Goal: Task Accomplishment & Management: Complete application form

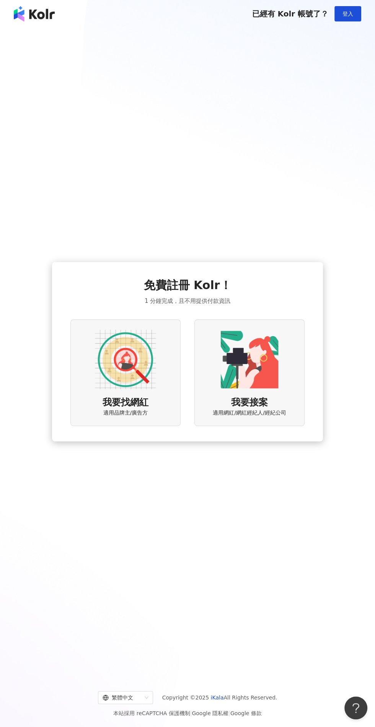
click at [256, 390] on img at bounding box center [249, 359] width 61 height 61
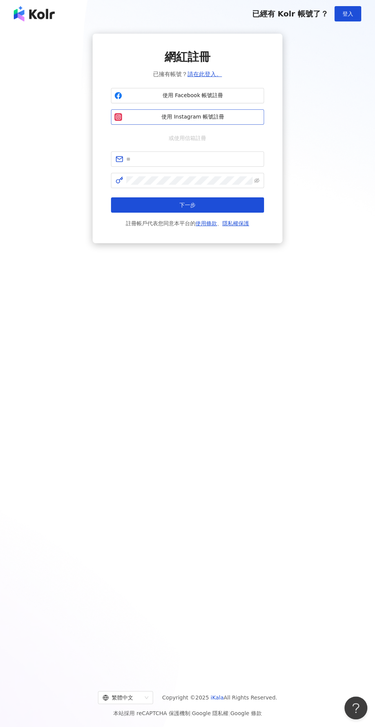
click at [218, 117] on span "使用 Instagram 帳號註冊" at bounding box center [192, 117] width 135 height 8
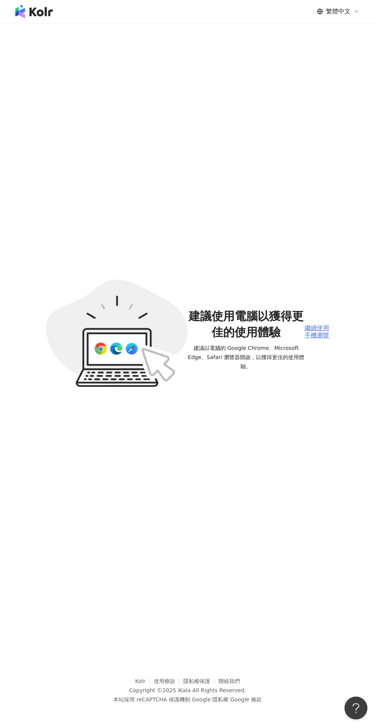
click at [320, 339] on div "繼續使用手機瀏覽" at bounding box center [316, 332] width 24 height 14
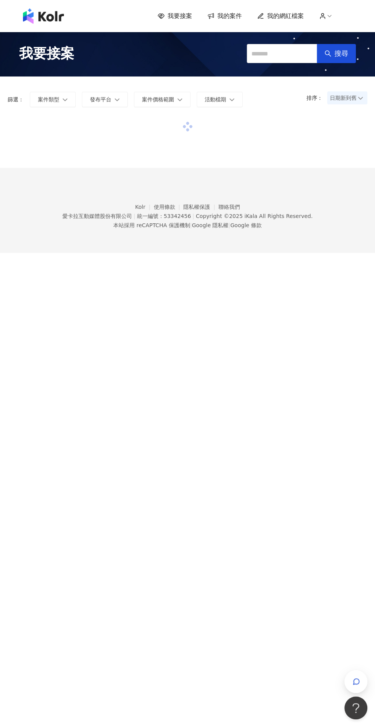
click at [224, 17] on span "我的案件" at bounding box center [229, 16] width 24 height 8
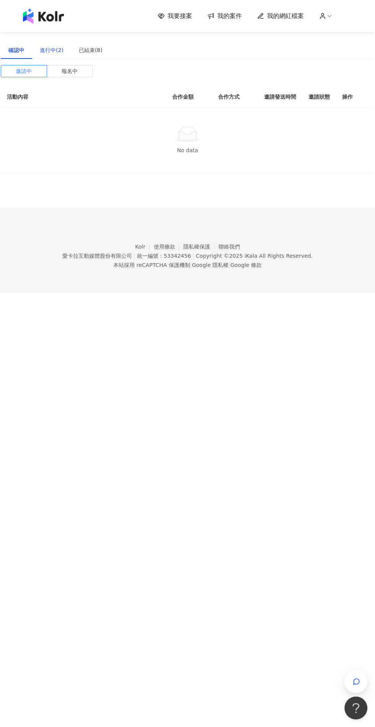
click at [54, 50] on div "進行中(2)" at bounding box center [52, 50] width 24 height 8
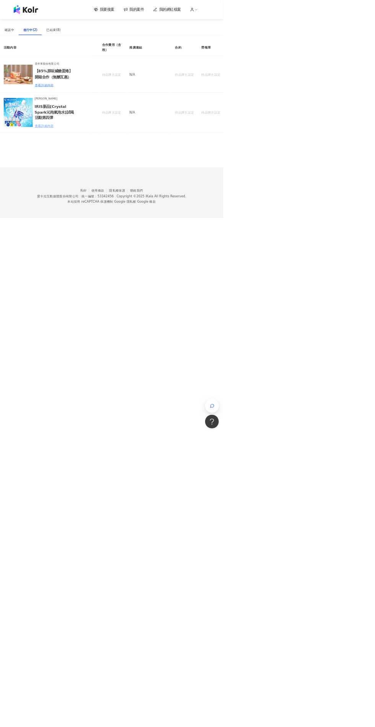
click at [93, 215] on div "查看詳細內容" at bounding box center [91, 211] width 67 height 8
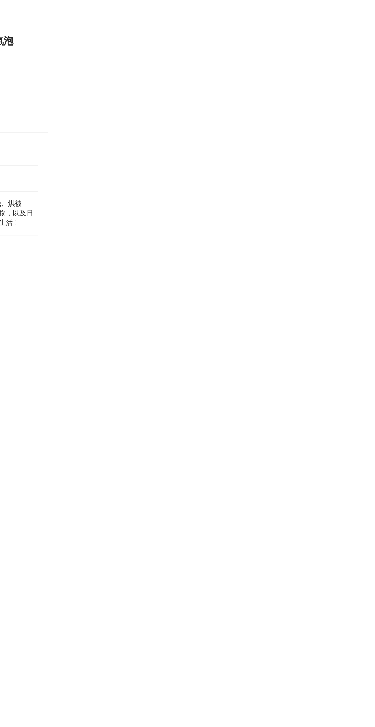
scroll to position [0, 5]
click at [203, 94] on div "合作細節" at bounding box center [192, 94] width 21 height 8
click at [363, 333] on p "不求浮誇業配，只求你的風格發光發熱🌈 我們不管你要搞笑拍、耍帥拍、戀愛感拍， 只要你敢上鏡，我們就敢寄產品！" at bounding box center [269, 343] width 187 height 23
copy p "最近推出一款會讓你腦袋清醒、嘴角上揚的氣泡水 —— 「沁泡氣泡水」：小清新 × 大沁涼 💦 現在我們正在尋找一群 有梗、有趣、也敢玩的創作者 來跟我們一起做一…"
click at [236, 181] on link "[URL][DOMAIN_NAME]" at bounding box center [206, 185] width 60 height 8
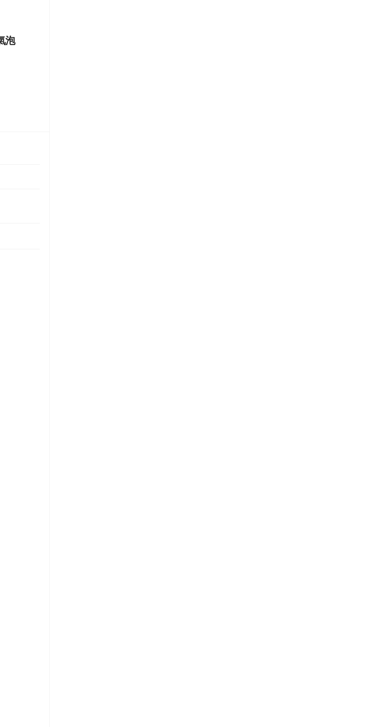
click at [167, 96] on div "合作資訊" at bounding box center [155, 94] width 21 height 8
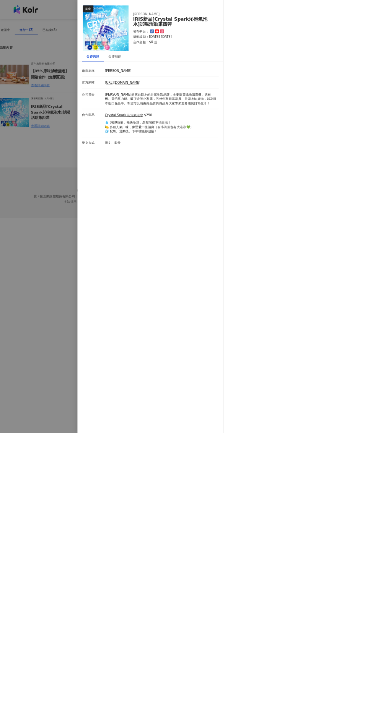
scroll to position [0, 6]
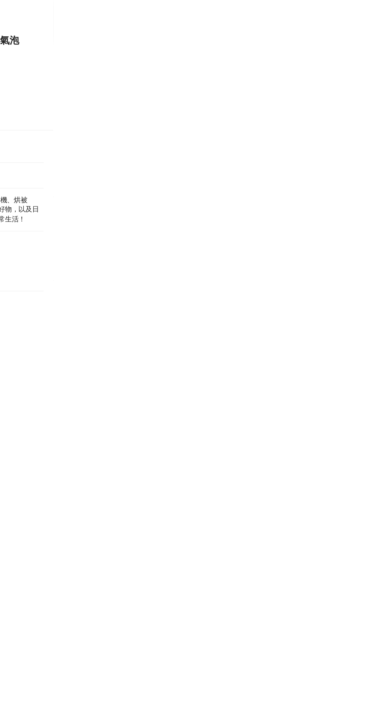
click at [354, 366] on div at bounding box center [187, 363] width 375 height 727
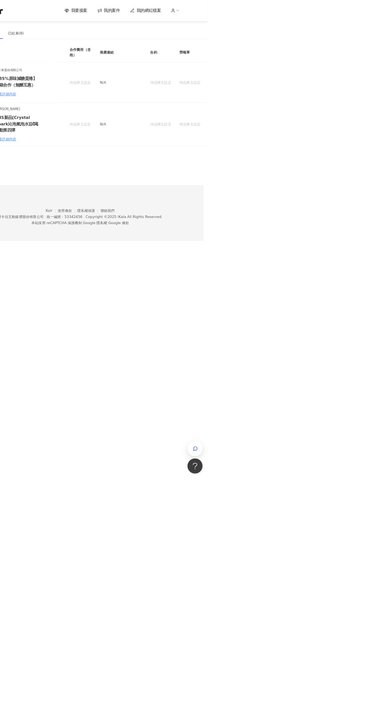
scroll to position [0, 2]
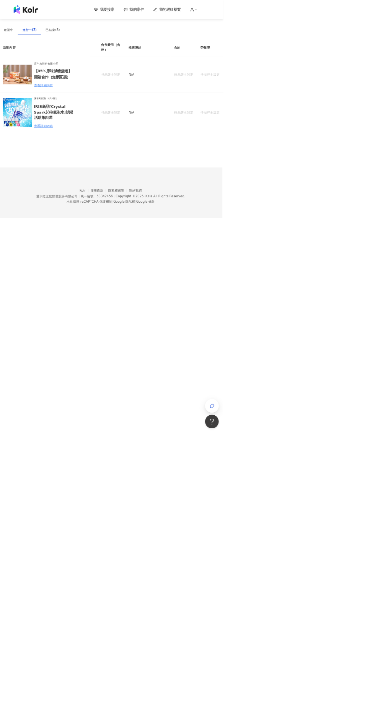
click at [218, 20] on span "我的案件" at bounding box center [229, 16] width 24 height 8
click at [360, 685] on icon "button" at bounding box center [356, 682] width 8 height 8
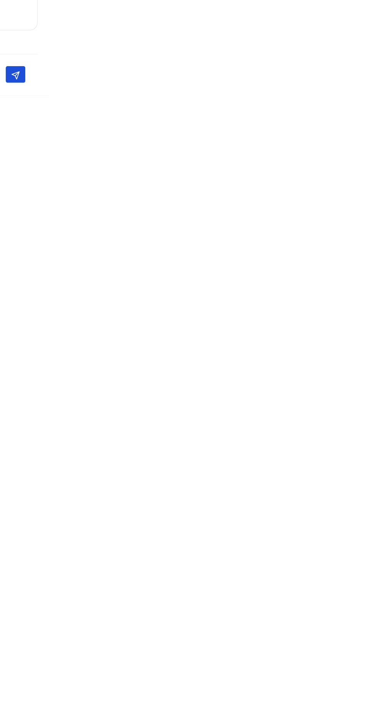
scroll to position [0, 6]
copy p "loremi： 【DOLORSI AMETConsec】 【ADIPISC ELITSeddoeiusm】 【TEMPORI UTLABoreetdolo】 …"
copy p "現在販售通路：【momo購物網】 URL:[URL][DOMAIN_NAME]"
click at [334, 720] on textarea at bounding box center [282, 710] width 104 height 19
click at [334, 720] on textarea "**********" at bounding box center [282, 710] width 104 height 19
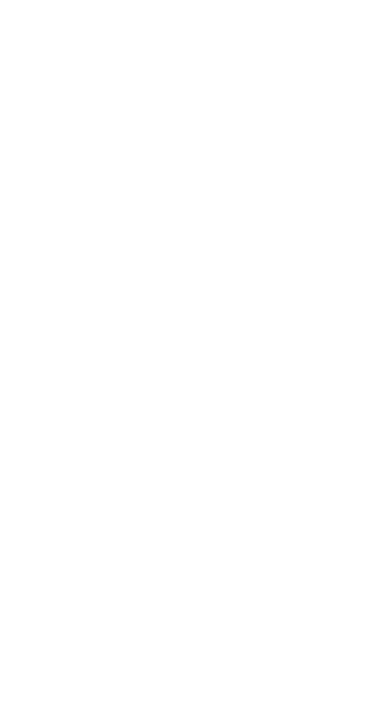
click at [334, 720] on textarea "**********" at bounding box center [282, 707] width 104 height 26
type textarea "**********"
click at [359, 637] on p at bounding box center [295, 486] width 128 height 303
click at [334, 720] on textarea at bounding box center [282, 710] width 104 height 19
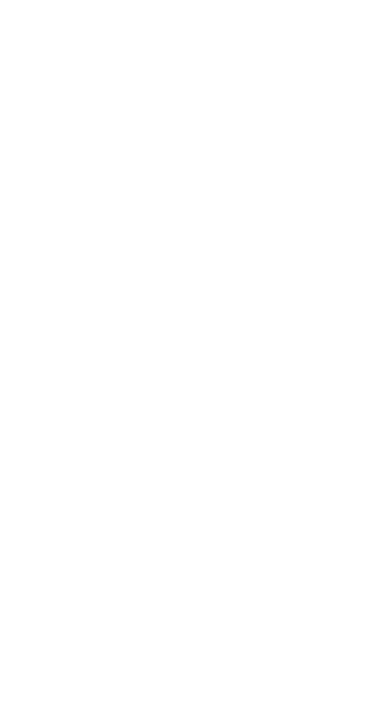
click at [336, 727] on div at bounding box center [187, 363] width 375 height 727
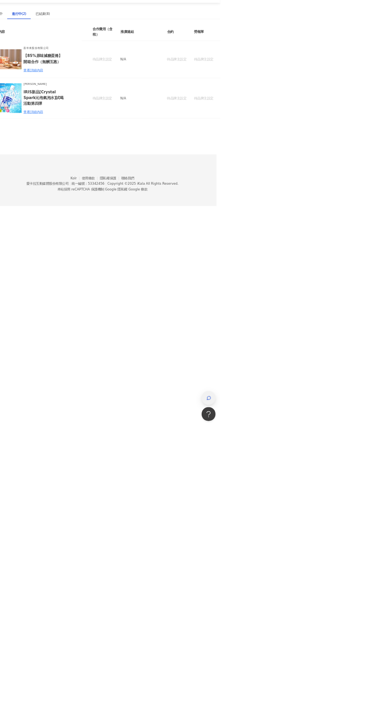
click at [361, 690] on div "button" at bounding box center [356, 681] width 10 height 17
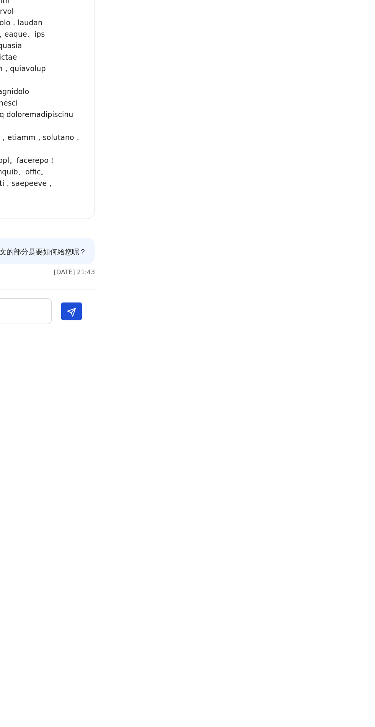
click at [221, 657] on div at bounding box center [216, 492] width 9 height 328
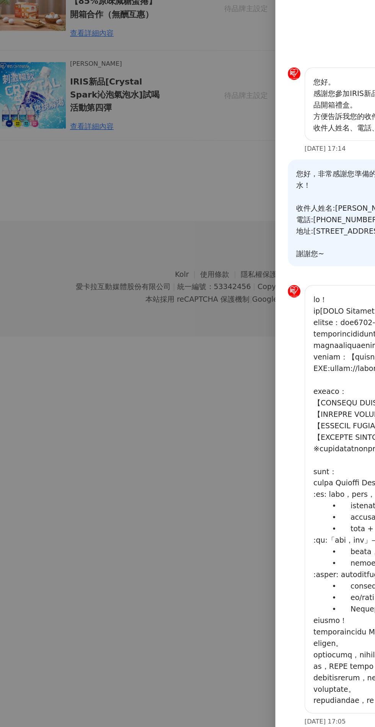
scroll to position [0, 0]
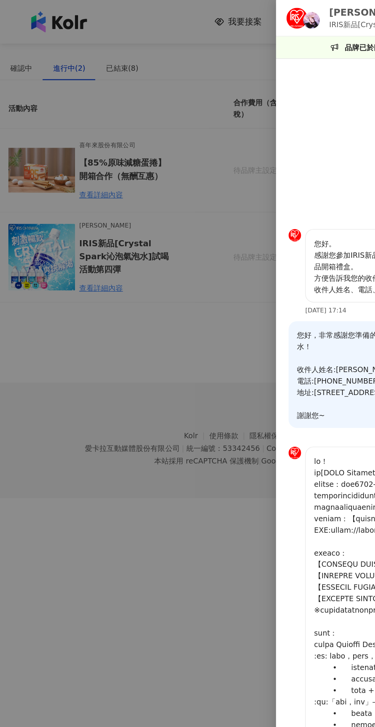
click at [96, 152] on div at bounding box center [187, 363] width 375 height 727
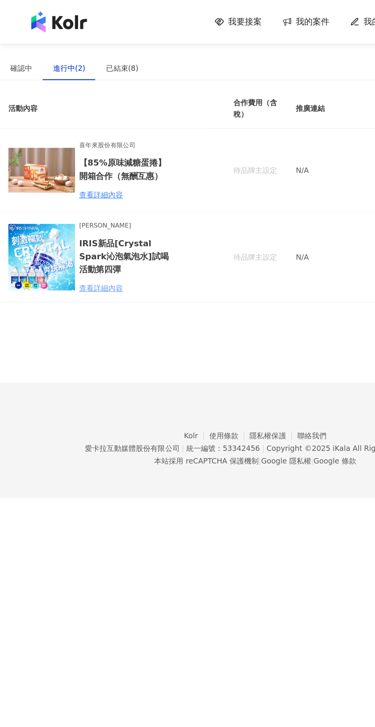
click at [85, 212] on div "查看詳細內容" at bounding box center [91, 211] width 67 height 8
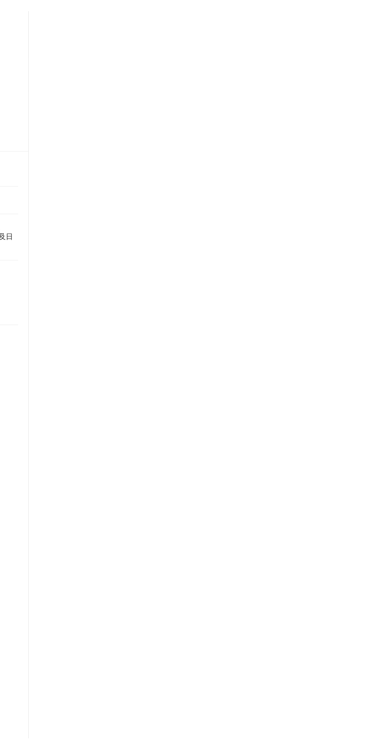
scroll to position [0, 6]
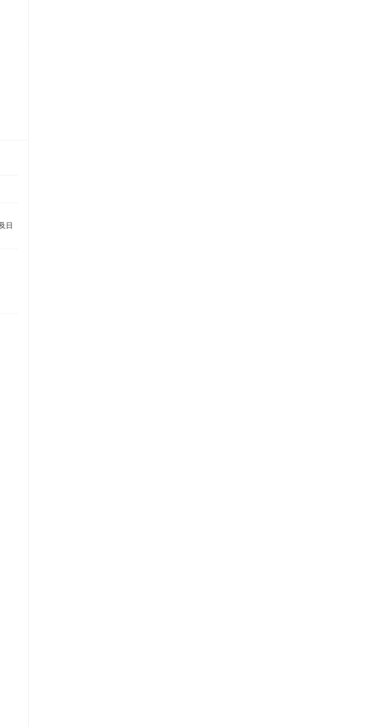
click at [203, 94] on div "合作細節" at bounding box center [192, 94] width 21 height 8
copy div "#IRIS #IRISOHYAMA #沁泡氣泡水 #沁泡"
copy p "沁進這個夏天，等你一起來發泡 💛"
